Goal: Transaction & Acquisition: Purchase product/service

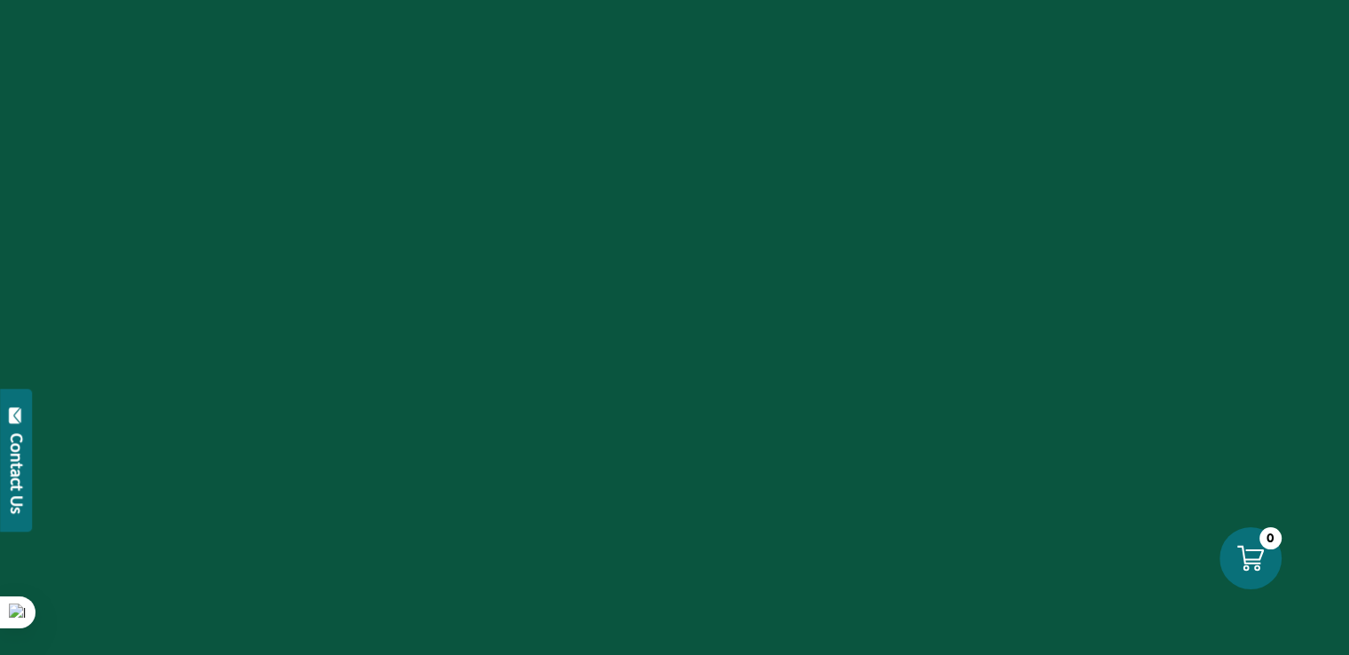
scroll to position [266, 0]
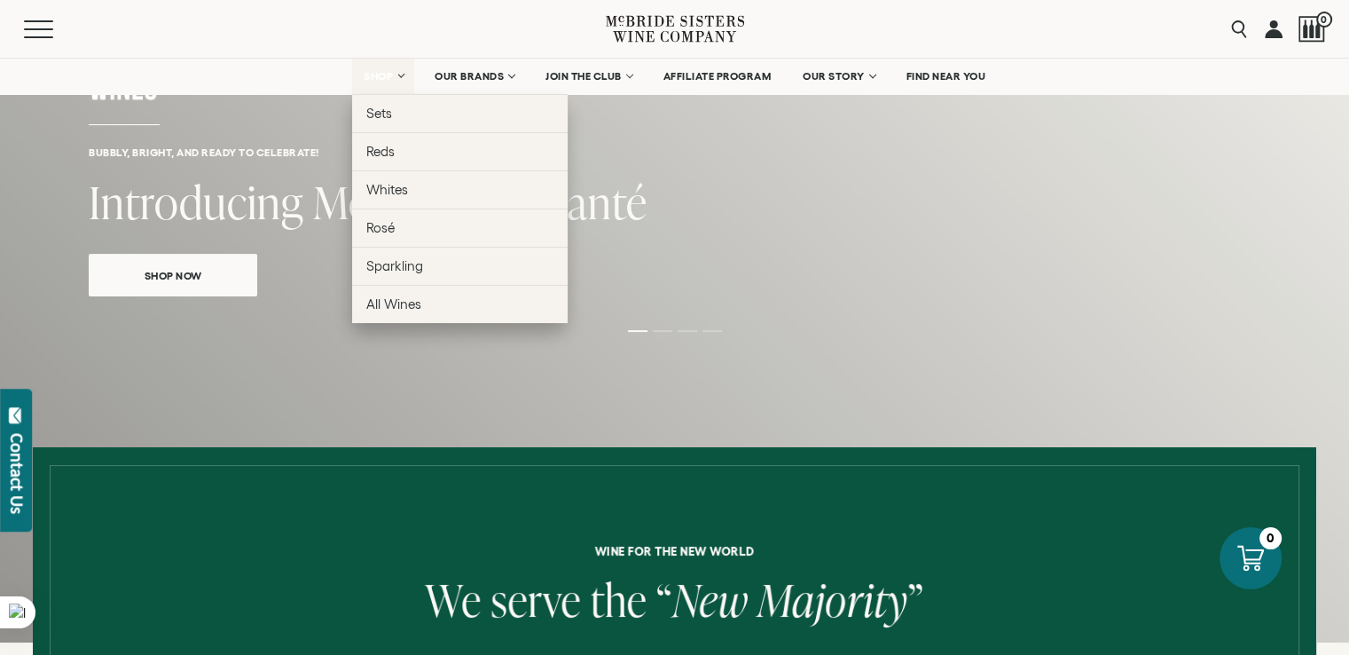
click at [379, 73] on span "SHOP" at bounding box center [379, 76] width 30 height 12
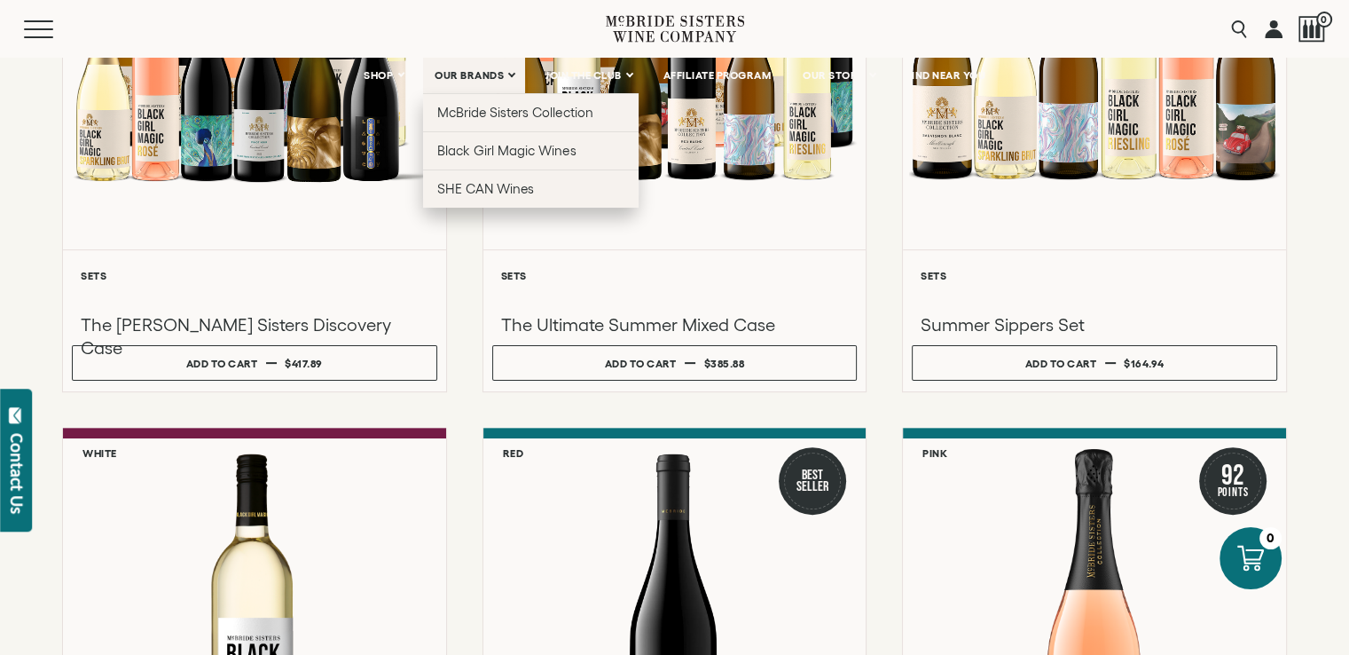
scroll to position [89, 0]
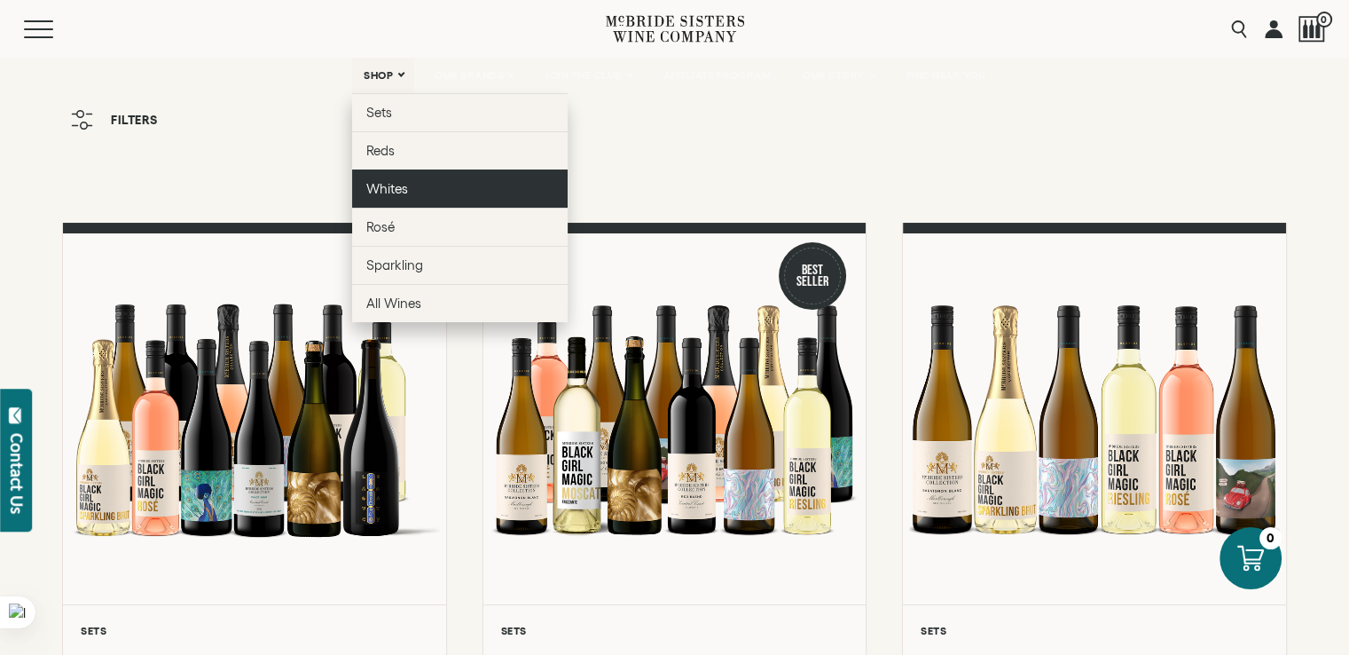
click at [394, 190] on span "Whites" at bounding box center [387, 188] width 42 height 15
